Goal: Register for event/course

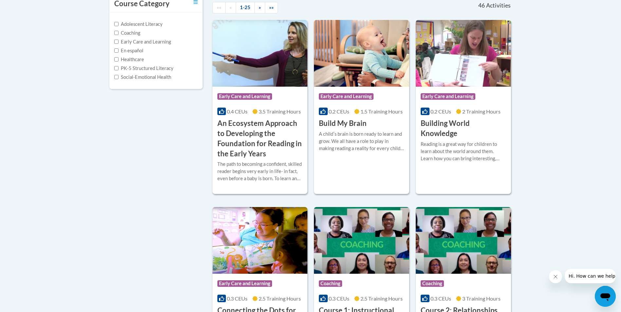
scroll to position [164, 0]
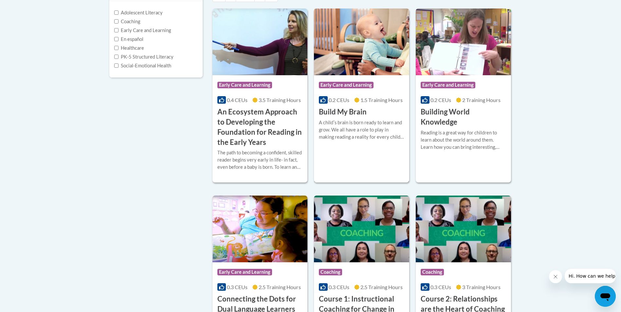
click at [375, 136] on div "A childʹs brain is born ready to learn and grow. We all have a role to play in …" at bounding box center [361, 130] width 85 height 22
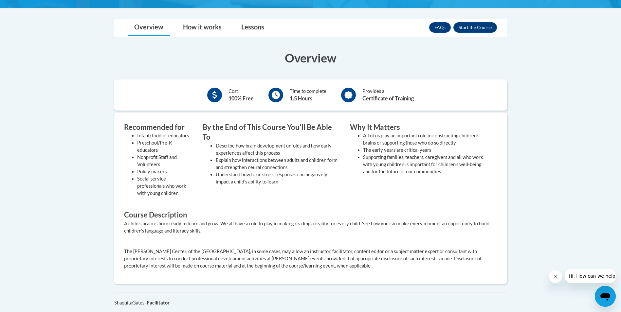
scroll to position [164, 0]
click at [471, 26] on button "Enroll" at bounding box center [475, 27] width 44 height 10
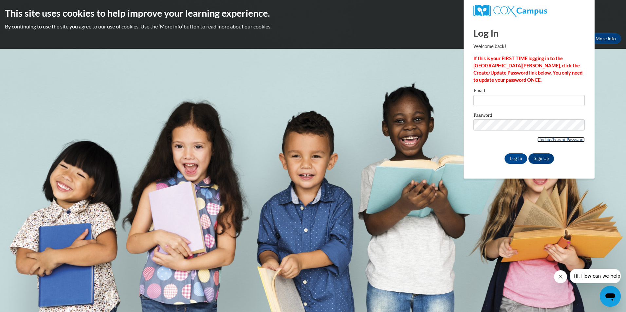
click at [561, 138] on link "Update/Forgot Password" at bounding box center [560, 139] width 47 height 5
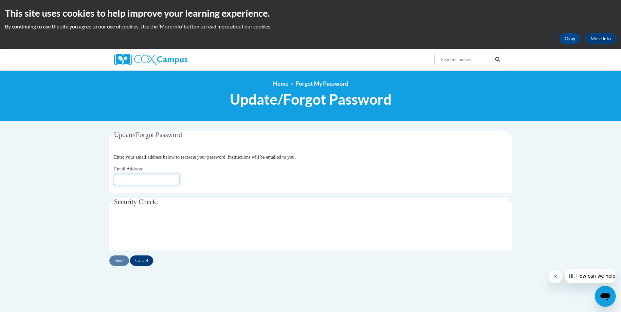
click at [125, 182] on input "Email Address" at bounding box center [146, 179] width 65 height 11
type input "Kiaracarter49@gmail.com"
click at [120, 262] on input "Send" at bounding box center [119, 261] width 20 height 10
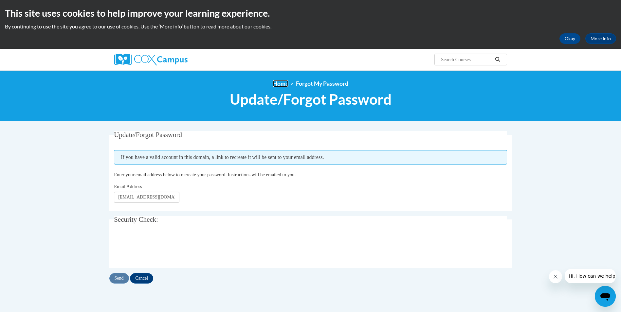
click at [283, 85] on link "Home" at bounding box center [280, 83] width 15 height 7
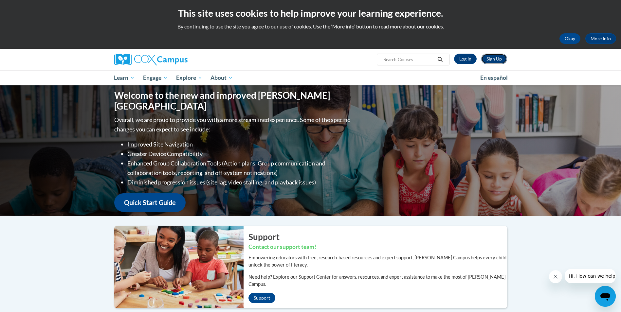
click at [490, 61] on link "Sign Up" at bounding box center [494, 59] width 26 height 10
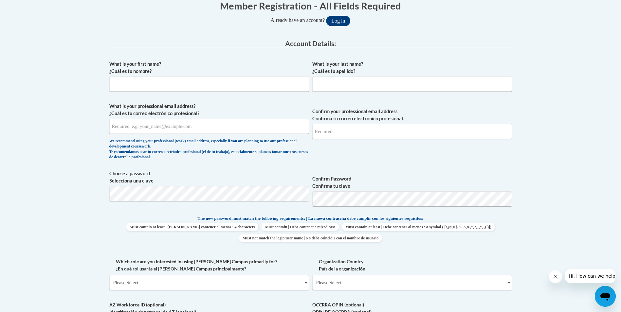
scroll to position [131, 0]
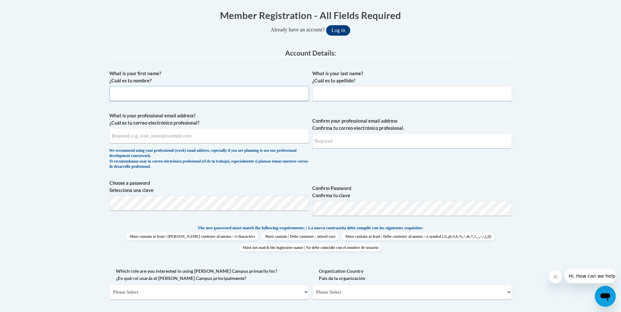
click at [169, 99] on input "What is your first name? ¿Cuál es tu nombre?" at bounding box center [209, 93] width 200 height 15
type input "kiara"
type input "carter"
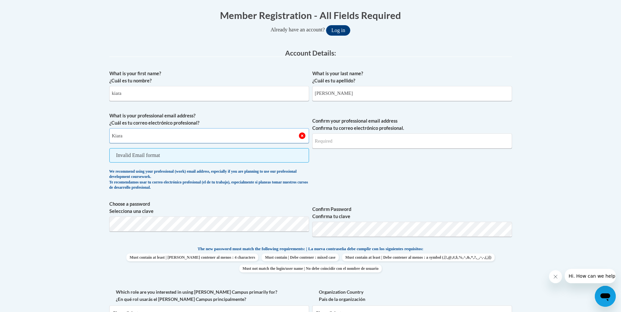
type input "Kiaracarter49@gmail.com"
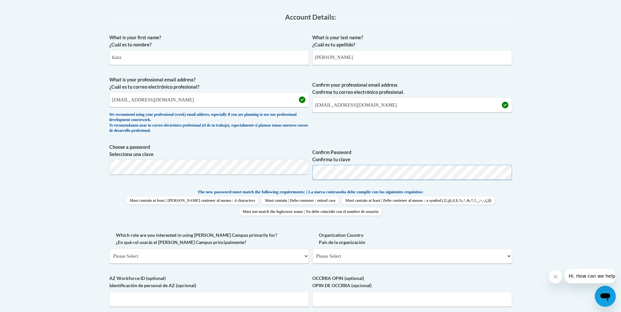
scroll to position [229, 0]
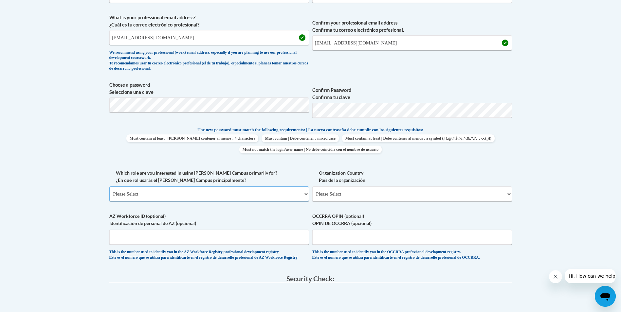
click at [304, 193] on select "Please Select College/University | Colegio/Universidad Community/Nonprofit Part…" at bounding box center [209, 194] width 200 height 15
select select "fbf2d438-af2f-41f8-98f1-81c410e29de3"
click at [109, 187] on select "Please Select College/University | Colegio/Universidad Community/Nonprofit Part…" at bounding box center [209, 194] width 200 height 15
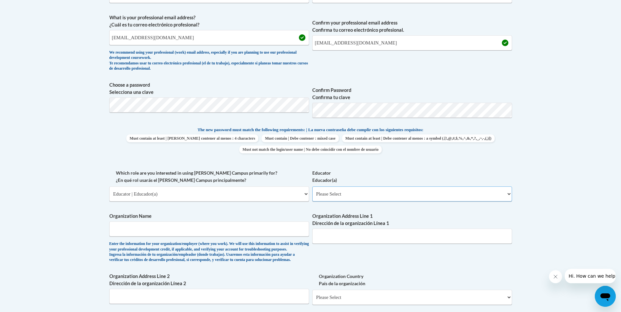
click at [509, 194] on select "Please Select Early Learning/Daycare Teacher/Family Home Care Provider | Maestr…" at bounding box center [412, 194] width 200 height 15
select select "5e2af403-4f2c-4e49-a02f-103e55d7b75b"
click at [312, 187] on select "Please Select Early Learning/Daycare Teacher/Family Home Care Provider | Maestr…" at bounding box center [412, 194] width 200 height 15
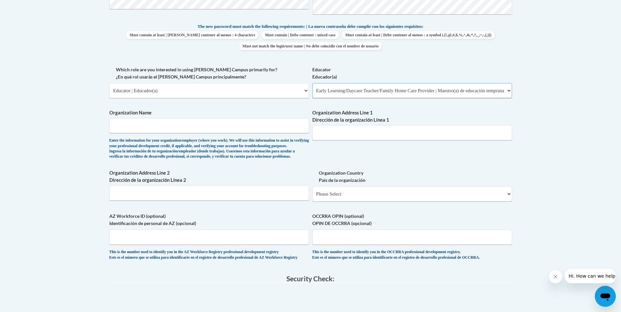
scroll to position [327, 0]
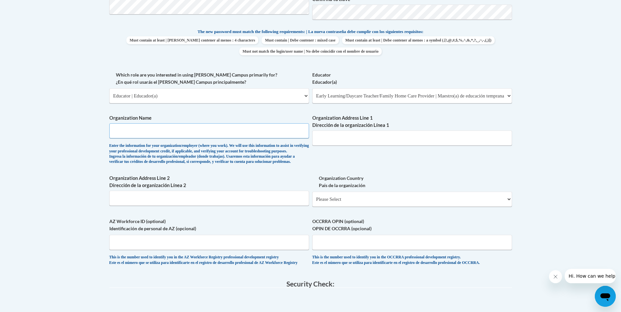
click at [160, 129] on input "Organization Name" at bounding box center [209, 130] width 200 height 15
type input "The Goddard School"
click at [329, 138] on input "Organization Address Line 1 Dirección de la organización Línea 1" at bounding box center [412, 138] width 200 height 15
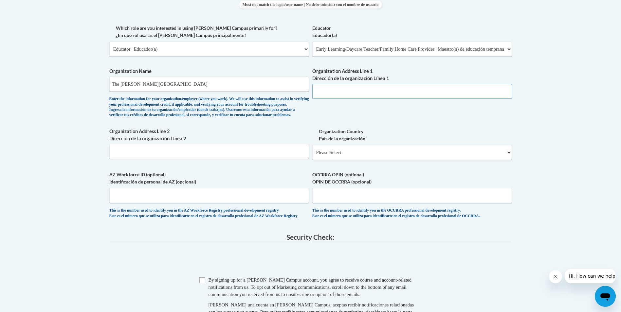
scroll to position [393, 0]
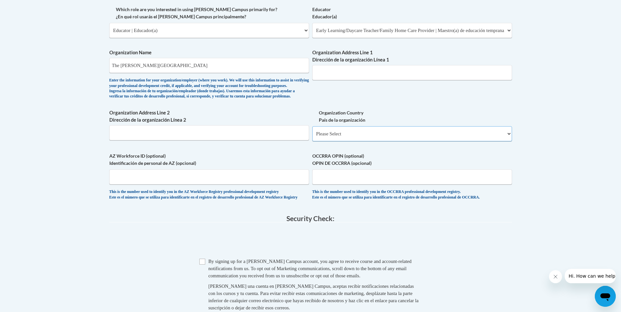
click at [509, 141] on select "Please Select United States | Estados Unidos Outside of the United States | Fue…" at bounding box center [412, 133] width 200 height 15
select select "ad49bcad-a171-4b2e-b99c-48b446064914"
click at [312, 137] on select "Please Select United States | Estados Unidos Outside of the United States | Fue…" at bounding box center [412, 133] width 200 height 15
select select
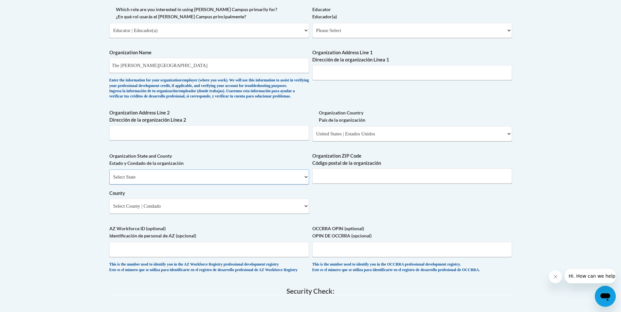
click at [136, 185] on select "Select State Alabama Alaska Arizona Arkansas California Colorado Connecticut De…" at bounding box center [209, 177] width 200 height 15
click at [306, 185] on select "Select State Alabama Alaska Arizona Arkansas California Colorado Connecticut De…" at bounding box center [209, 177] width 200 height 15
select select "Ohio"
click at [109, 180] on select "Select State Alabama Alaska Arizona Arkansas California Colorado Connecticut De…" at bounding box center [209, 177] width 200 height 15
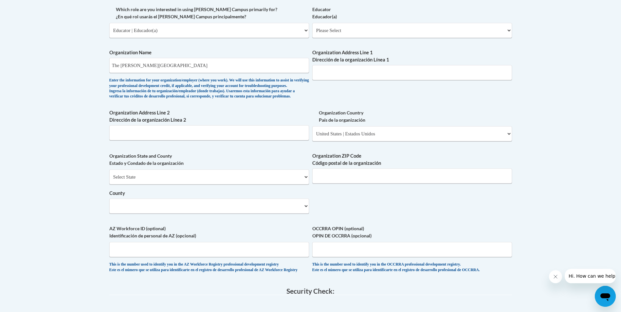
click at [124, 82] on div "Enter the information for your organization/employer (where you work). We will …" at bounding box center [209, 89] width 200 height 22
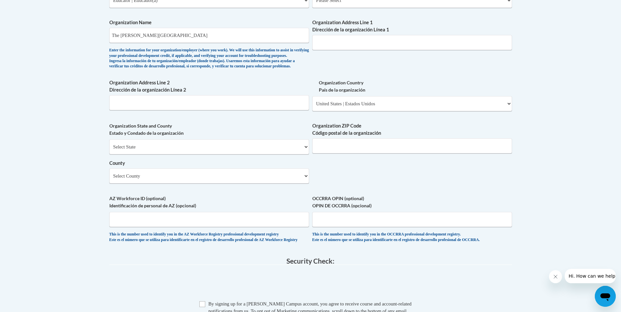
scroll to position [458, 0]
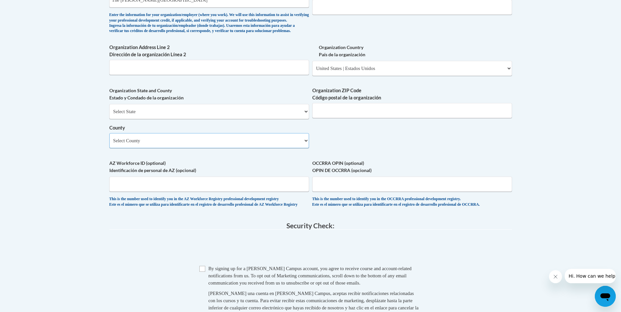
click at [306, 148] on select "Select County Adams Allen Ashland Ashtabula Athens Auglaize Belmont Brown Butle…" at bounding box center [209, 140] width 200 height 15
select select "Franklin"
click at [109, 144] on select "Select County Adams Allen Ashland Ashtabula Athens Auglaize Belmont Brown Butle…" at bounding box center [209, 140] width 200 height 15
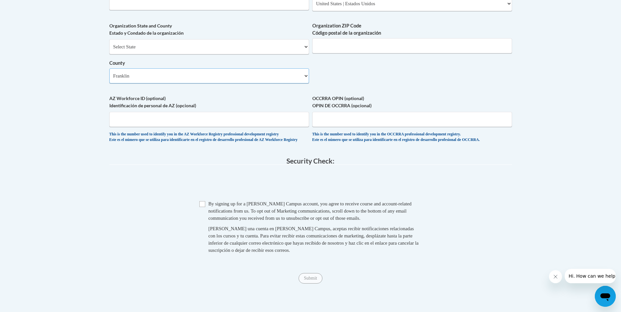
scroll to position [524, 0]
click at [358, 126] on input "OCCRRA OPIN (optional) OPIN DE OCCRRA (opcional)" at bounding box center [412, 118] width 200 height 15
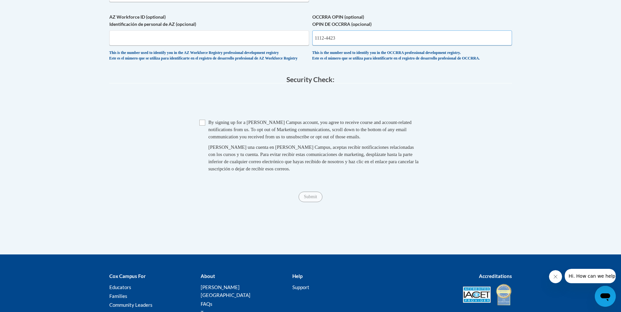
scroll to position [622, 0]
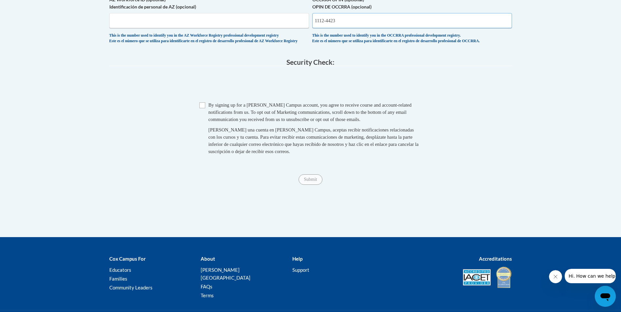
type input "1112-4423"
click at [203, 108] on input "Checkbox" at bounding box center [202, 105] width 6 height 6
checkbox input "true"
click at [303, 185] on input "Submit" at bounding box center [311, 180] width 24 height 10
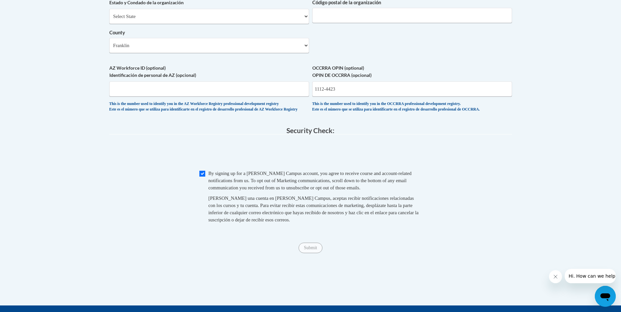
scroll to position [556, 0]
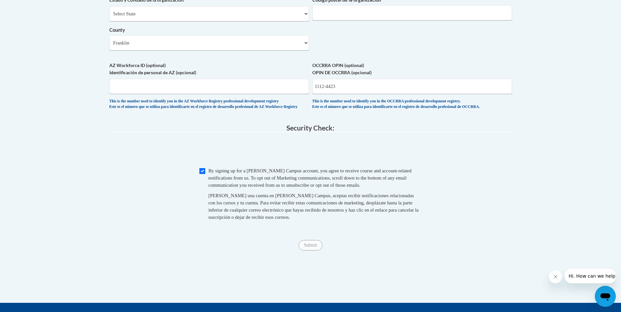
type input "5351 new albany rd"
click at [364, 94] on input "1112-4423" at bounding box center [412, 86] width 200 height 15
click at [200, 174] on input "Checkbox" at bounding box center [202, 171] width 6 height 6
checkbox input "true"
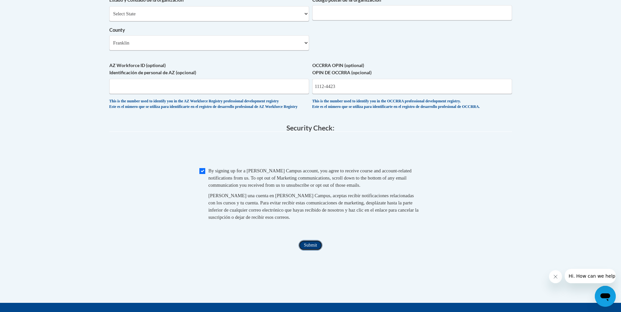
click at [311, 251] on input "Submit" at bounding box center [311, 245] width 24 height 10
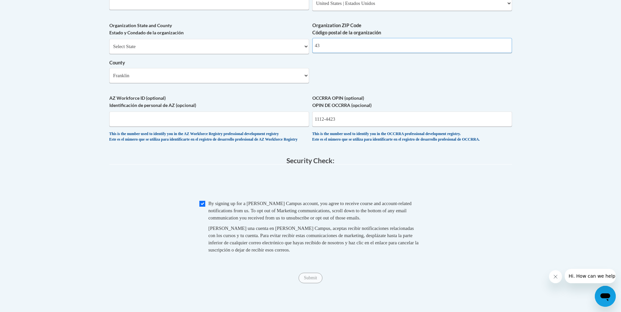
click at [314, 53] on input "43" at bounding box center [412, 45] width 200 height 15
click at [326, 53] on input "43" at bounding box center [412, 45] width 200 height 15
type input "43054"
click at [312, 284] on input "Submit" at bounding box center [311, 278] width 24 height 10
click at [323, 127] on input "1112-4423" at bounding box center [412, 119] width 200 height 15
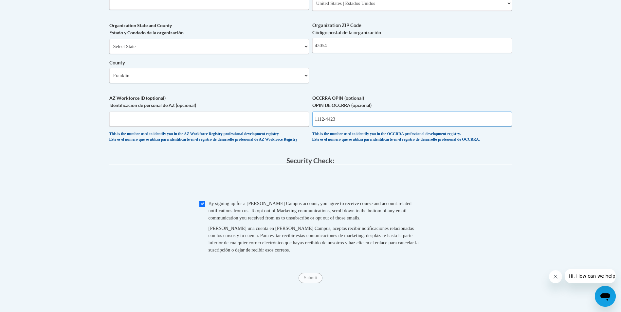
click at [323, 127] on input "1112-4423" at bounding box center [412, 119] width 200 height 15
click at [324, 127] on input "1112-4423" at bounding box center [412, 119] width 200 height 15
click at [327, 127] on input "1112-4423" at bounding box center [412, 119] width 200 height 15
click at [328, 127] on input "1112-4423" at bounding box center [412, 119] width 200 height 15
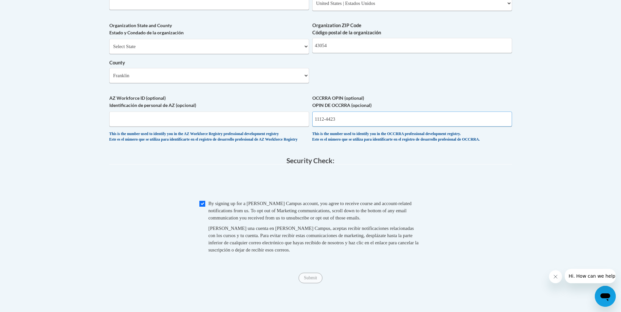
click at [328, 127] on input "1112-4423" at bounding box center [412, 119] width 200 height 15
click at [327, 127] on input "1112-4423" at bounding box center [412, 119] width 200 height 15
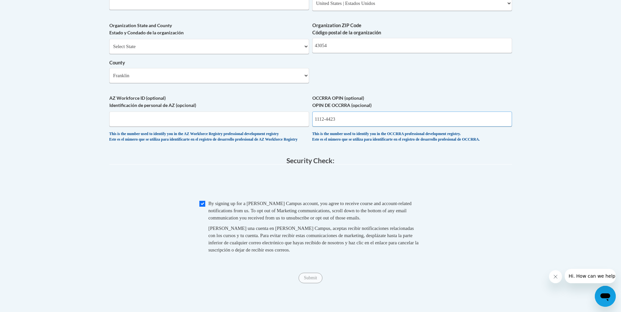
click at [324, 127] on input "1112-4423" at bounding box center [412, 119] width 200 height 15
type input "11124423"
click at [305, 284] on input "Submit" at bounding box center [311, 278] width 24 height 10
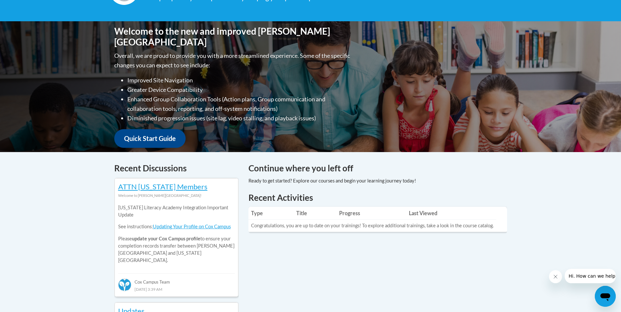
scroll to position [98, 0]
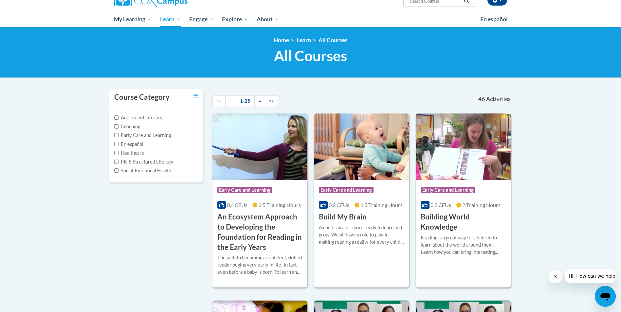
scroll to position [65, 0]
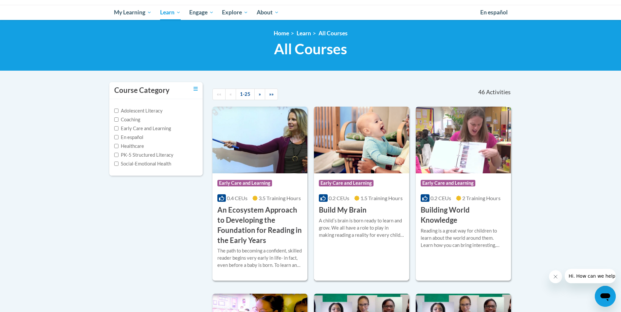
click at [356, 219] on div "A childʹs brain is born ready to learn and grow. We all have a role to play in …" at bounding box center [361, 228] width 85 height 22
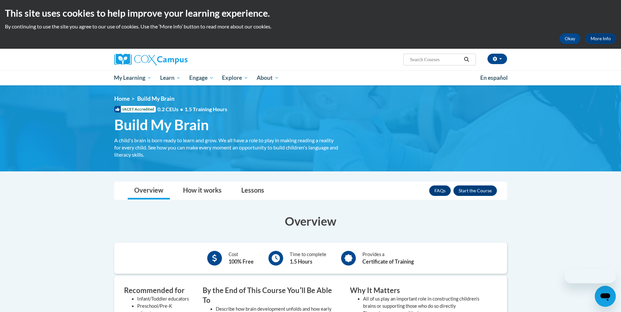
scroll to position [65, 0]
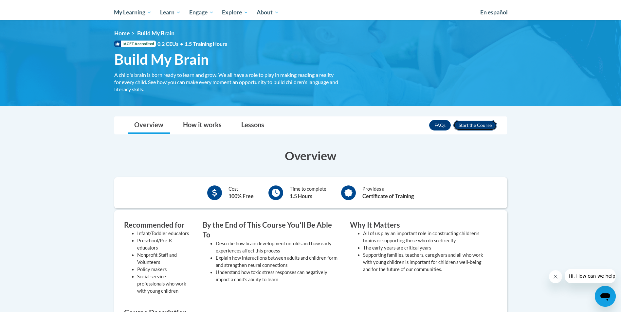
click at [469, 120] on button "Enroll" at bounding box center [475, 125] width 44 height 10
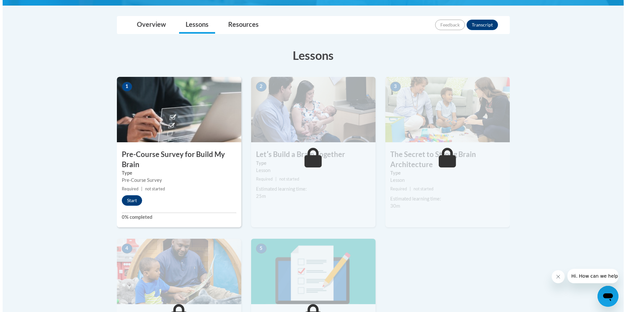
scroll to position [164, 0]
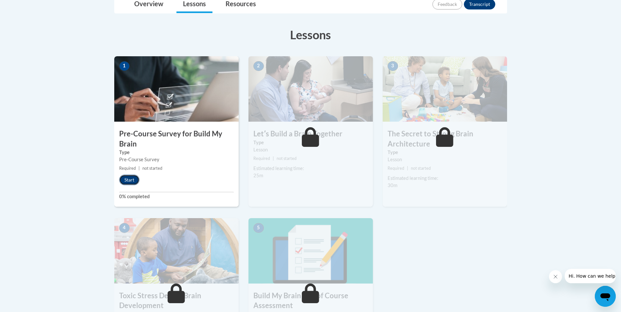
click at [132, 181] on button "Start" at bounding box center [129, 180] width 20 height 10
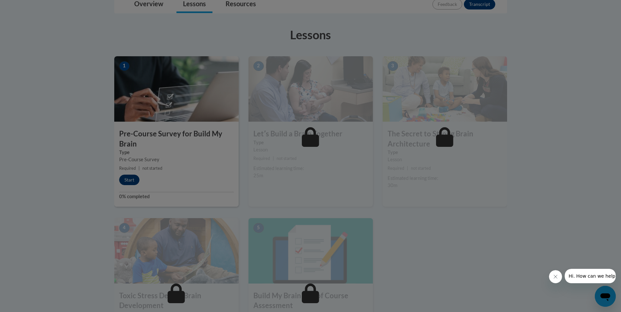
click at [132, 181] on div at bounding box center [310, 156] width 621 height 312
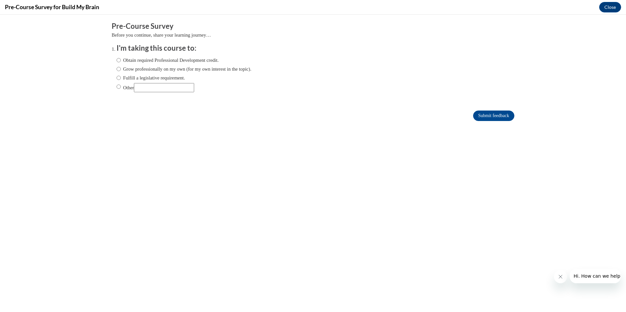
scroll to position [0, 0]
click at [117, 58] on input "Obtain required Professional Development credit." at bounding box center [119, 60] width 4 height 7
radio input "true"
click at [501, 113] on input "Submit feedback" at bounding box center [493, 116] width 41 height 10
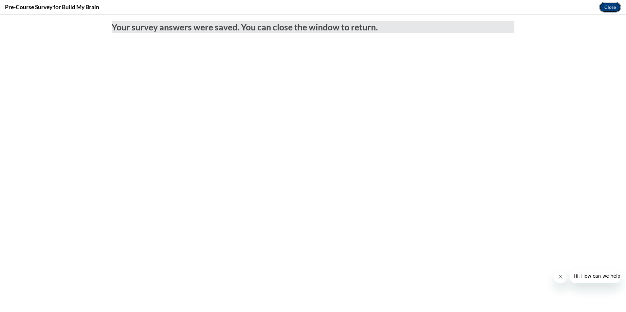
click at [611, 6] on button "Close" at bounding box center [610, 7] width 22 height 10
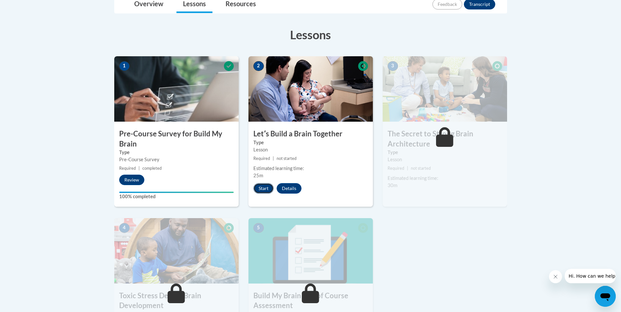
click at [265, 190] on button "Start" at bounding box center [263, 188] width 20 height 10
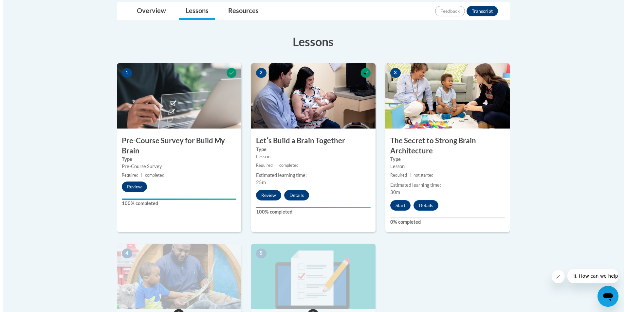
scroll to position [196, 0]
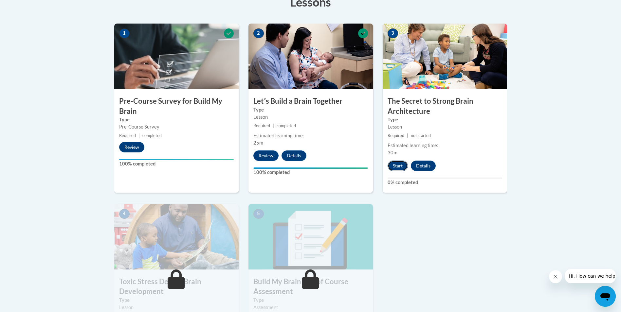
click at [402, 167] on button "Start" at bounding box center [398, 166] width 20 height 10
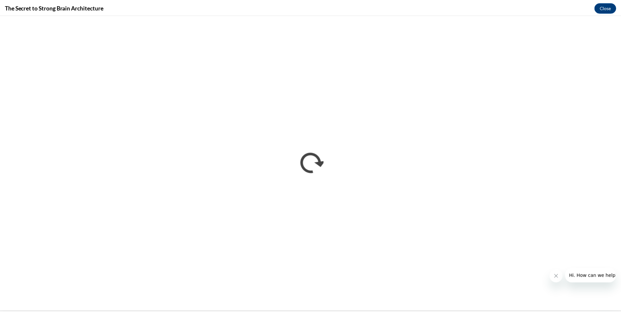
scroll to position [0, 0]
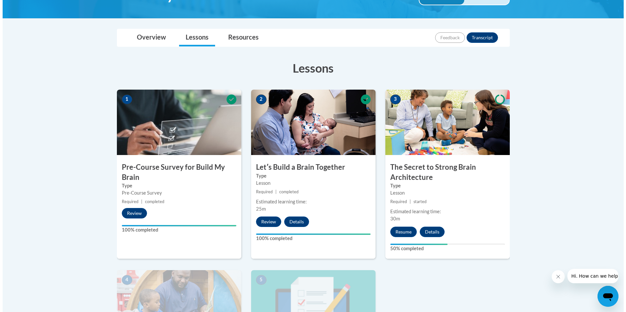
scroll to position [131, 0]
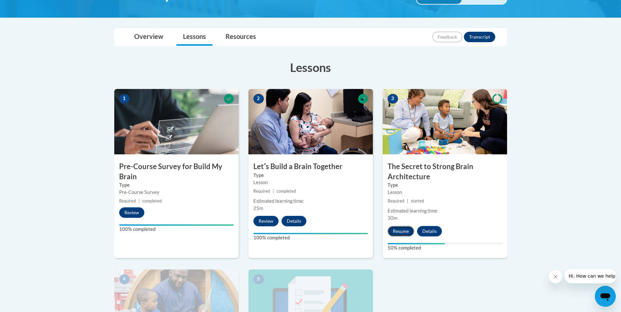
click at [405, 230] on button "Resume" at bounding box center [401, 231] width 27 height 10
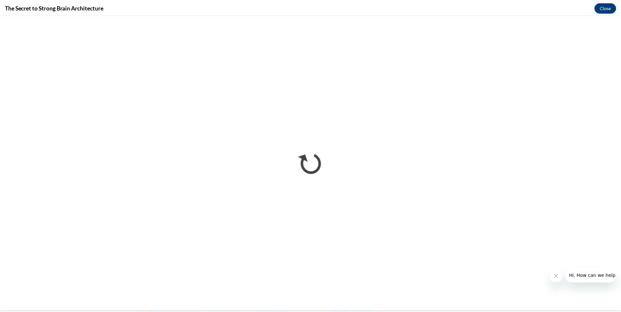
scroll to position [0, 0]
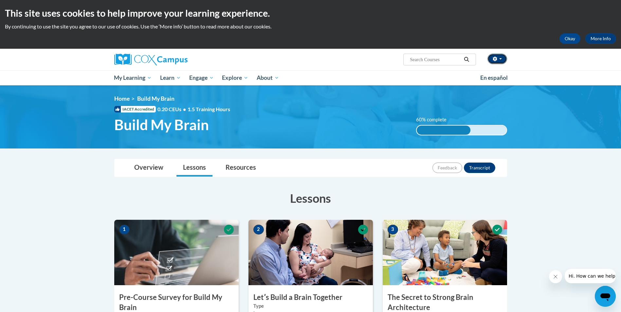
click at [499, 59] on span "button" at bounding box center [500, 58] width 3 height 1
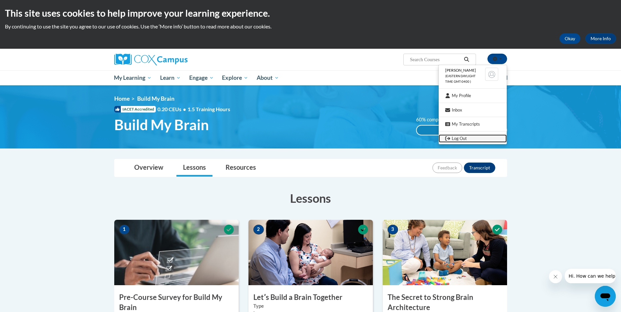
click at [463, 138] on link "Log Out" at bounding box center [473, 139] width 68 height 8
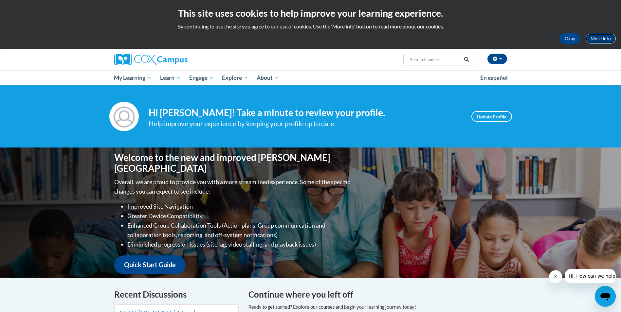
click at [604, 38] on link "More Info" at bounding box center [600, 38] width 31 height 10
click at [501, 59] on span "button" at bounding box center [500, 58] width 3 height 1
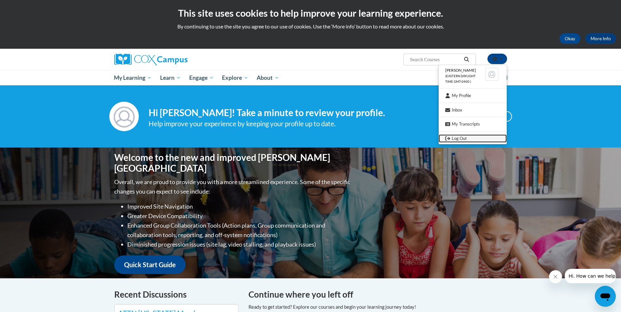
click at [461, 135] on link "Log Out" at bounding box center [473, 139] width 68 height 8
